Goal: Transaction & Acquisition: Purchase product/service

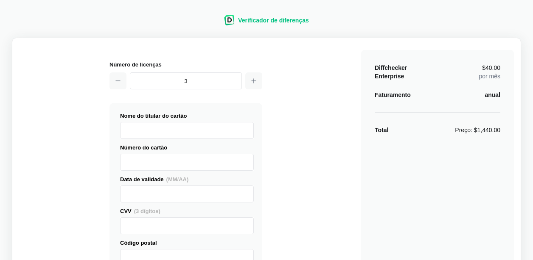
select select "[GEOGRAPHIC_DATA]"
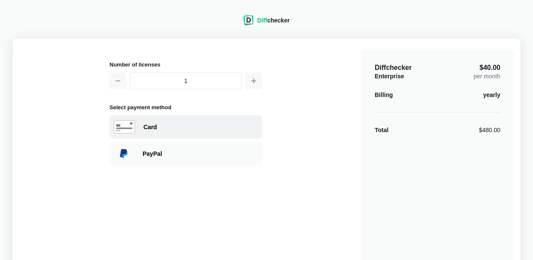
click at [141, 118] on div "Card" at bounding box center [185, 126] width 153 height 23
select select "[GEOGRAPHIC_DATA]"
click at [254, 81] on icon "button" at bounding box center [254, 81] width 4 height 4
type input "3"
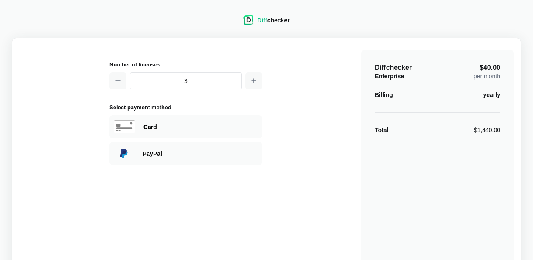
click at [270, 22] on div "Diff checker" at bounding box center [273, 20] width 32 height 8
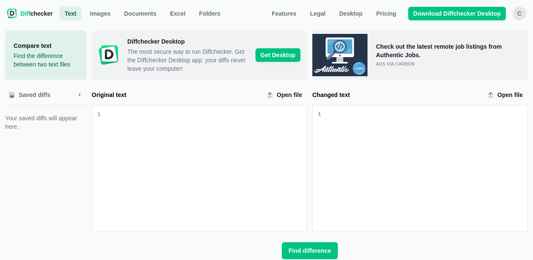
click at [523, 11] on div "c" at bounding box center [519, 14] width 14 height 14
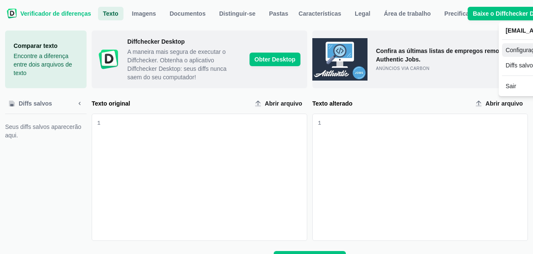
click at [502, 51] on link "Configurações da conta" at bounding box center [538, 50] width 73 height 14
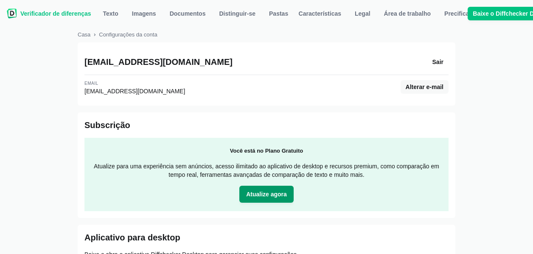
click at [276, 193] on span "Atualize agora" at bounding box center [266, 194] width 44 height 8
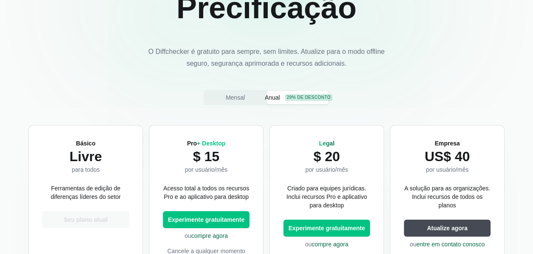
click at [452, 139] on div "Empresa US$ 40 por usuário/mês A solução para as organizações. Inclui recursos …" at bounding box center [447, 217] width 107 height 176
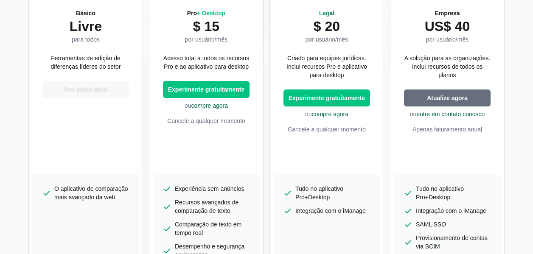
scroll to position [170, 0]
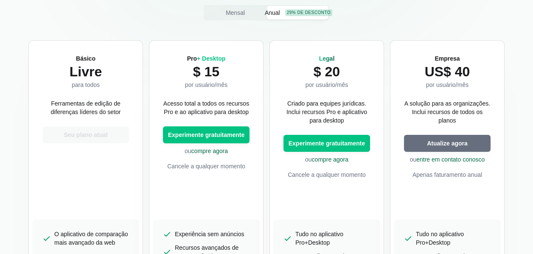
click at [456, 141] on span "Atualize agora" at bounding box center [447, 143] width 44 height 8
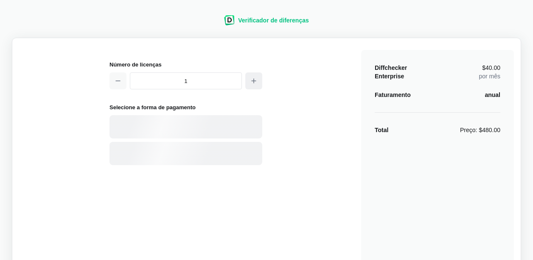
click at [254, 77] on button "button" at bounding box center [253, 81] width 17 height 17
click at [253, 79] on icon "button" at bounding box center [253, 81] width 7 height 7
type input "3"
click at [155, 128] on font "Card" at bounding box center [150, 127] width 14 height 7
select select "[GEOGRAPHIC_DATA]"
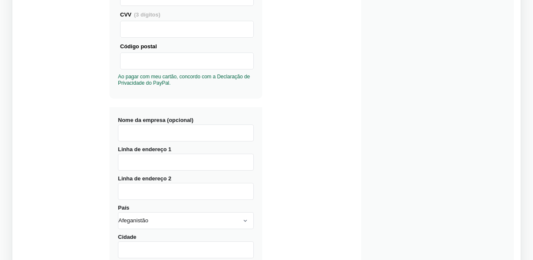
scroll to position [212, 0]
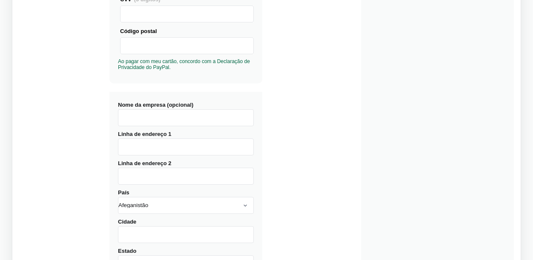
click at [156, 123] on input "Nome da empresa (opcional)" at bounding box center [186, 117] width 136 height 17
type input "MG VIDROS AUTOMOTIVOS LTDA"
click at [151, 156] on div "Nome da empresa (opcional) MG VIDROS AUTOMOTIVOS LTDA Linha de endereço 1 Linha…" at bounding box center [185, 203] width 153 height 222
click at [154, 148] on input "Linha de endereço 1" at bounding box center [186, 147] width 136 height 17
type input "07.571.746/0080-06"
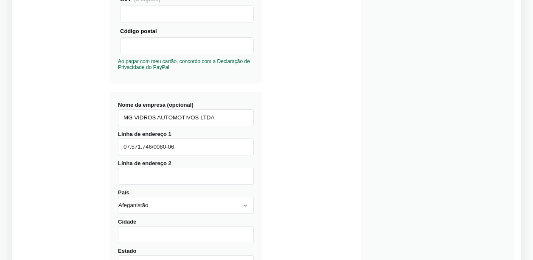
click at [143, 176] on input "Linha de endereço 2" at bounding box center [186, 176] width 136 height 17
click at [134, 172] on input "Linha de endereço 2" at bounding box center [186, 176] width 136 height 17
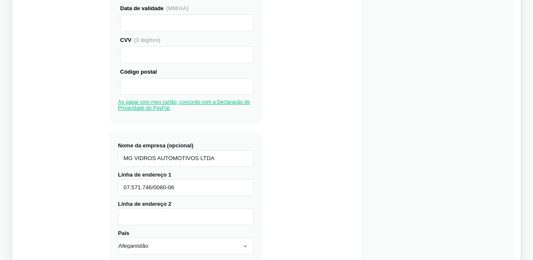
scroll to position [170, 0]
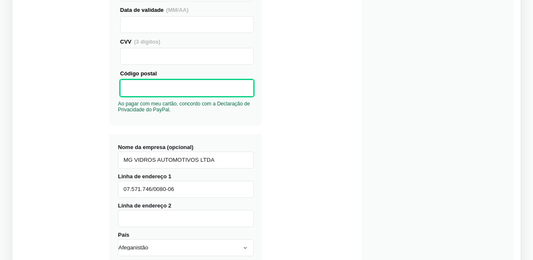
click at [373, 116] on div "Diffchecker Enterprise $40.00 por mês Faturamento anual Total Preço: $1,440.00" at bounding box center [437, 140] width 153 height 520
click at [144, 219] on input "Linha de endereço 2" at bounding box center [186, 218] width 136 height 17
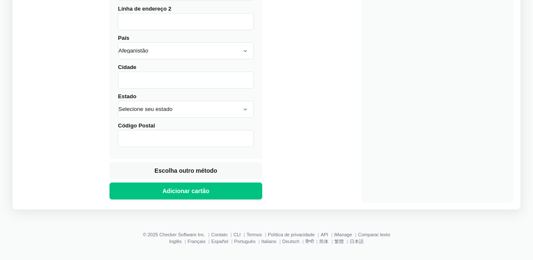
scroll to position [369, 0]
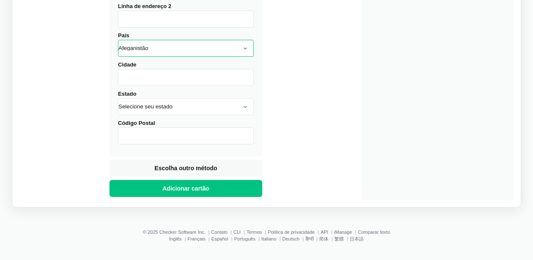
click at [151, 44] on select "Afeganistão [GEOGRAPHIC_DATA] [GEOGRAPHIC_DATA] [GEOGRAPHIC_DATA] [GEOGRAPHIC_D…" at bounding box center [186, 48] width 136 height 17
select select "[GEOGRAPHIC_DATA]"
click at [118, 40] on select "Afeganistão [GEOGRAPHIC_DATA] [GEOGRAPHIC_DATA] [GEOGRAPHIC_DATA] [GEOGRAPHIC_D…" at bounding box center [186, 48] width 136 height 17
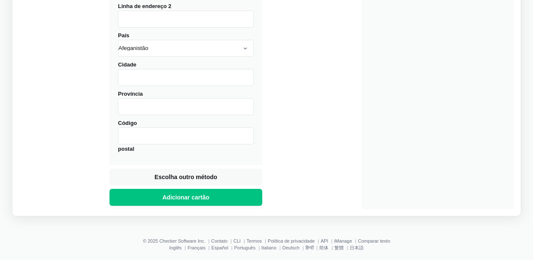
click at [143, 78] on input "Cidade" at bounding box center [186, 77] width 136 height 17
type input "[GEOGRAPHIC_DATA]"
click at [145, 110] on input "Província" at bounding box center [186, 106] width 136 height 17
type input "ESPIRITO SANTO"
click at [148, 134] on input "Código postal" at bounding box center [186, 136] width 136 height 17
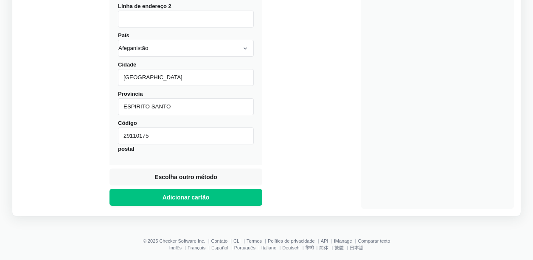
scroll to position [285, 0]
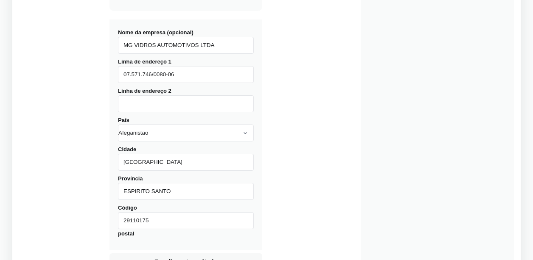
type input "29110175"
click at [134, 101] on input "Linha de endereço 2" at bounding box center [186, 103] width 136 height 17
paste input "AV [PERSON_NAME]"
drag, startPoint x: 133, startPoint y: 100, endPoint x: 106, endPoint y: 98, distance: 27.3
click at [107, 99] on div "Número de licenças 3 Visa MasterCard Union Pay American Express JCB Descubra Di…" at bounding box center [266, 27] width 495 height 534
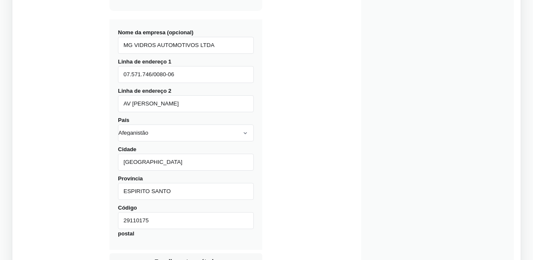
click at [212, 102] on input "AV [PERSON_NAME]" at bounding box center [186, 103] width 136 height 17
paste input "3785"
paste input "NOSSA SENHORA [PERSON_NAME]"
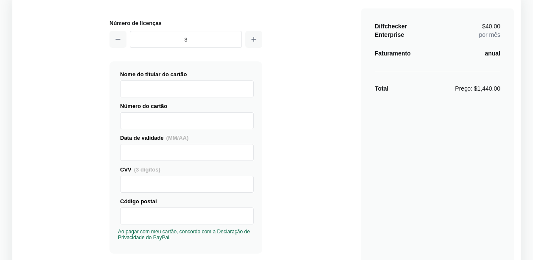
scroll to position [0, 0]
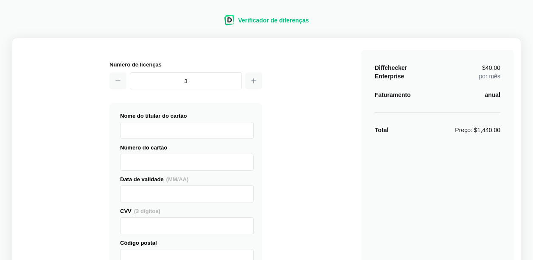
type input "[STREET_ADDRESS][PERSON_NAME][PERSON_NAME]"
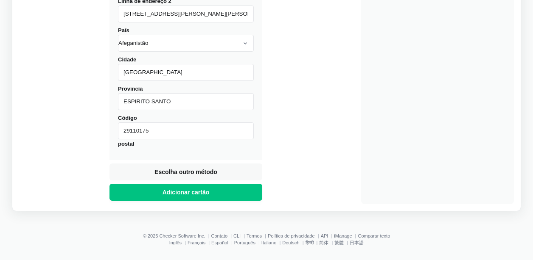
scroll to position [378, 0]
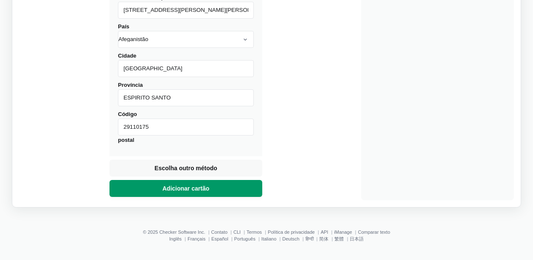
click at [213, 187] on button "Adicionar cartão" at bounding box center [185, 188] width 153 height 17
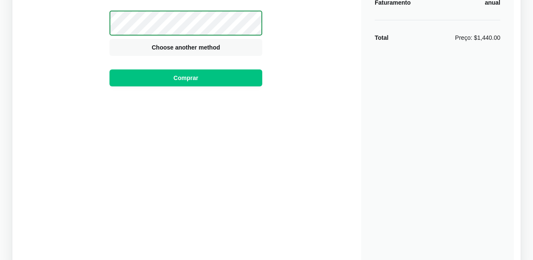
scroll to position [0, 0]
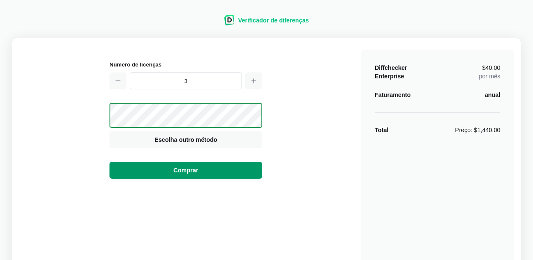
click at [209, 171] on button "Comprar" at bounding box center [185, 170] width 153 height 17
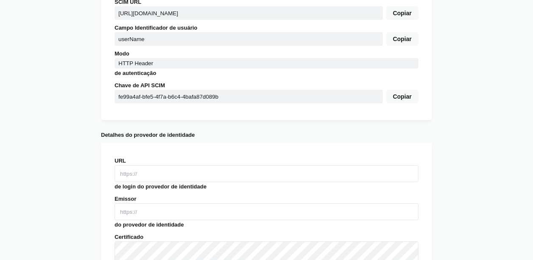
scroll to position [333, 0]
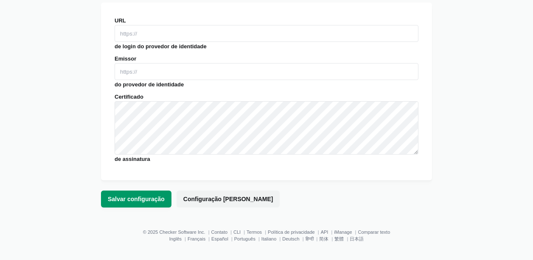
click at [132, 200] on span "Salvar configuração" at bounding box center [136, 199] width 60 height 8
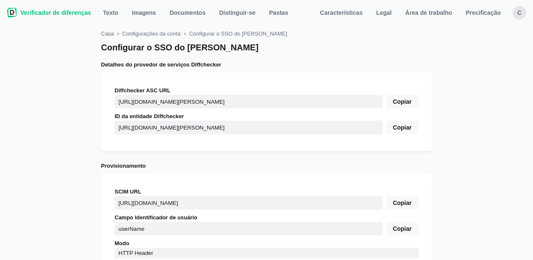
scroll to position [0, 0]
